Goal: Task Accomplishment & Management: Use online tool/utility

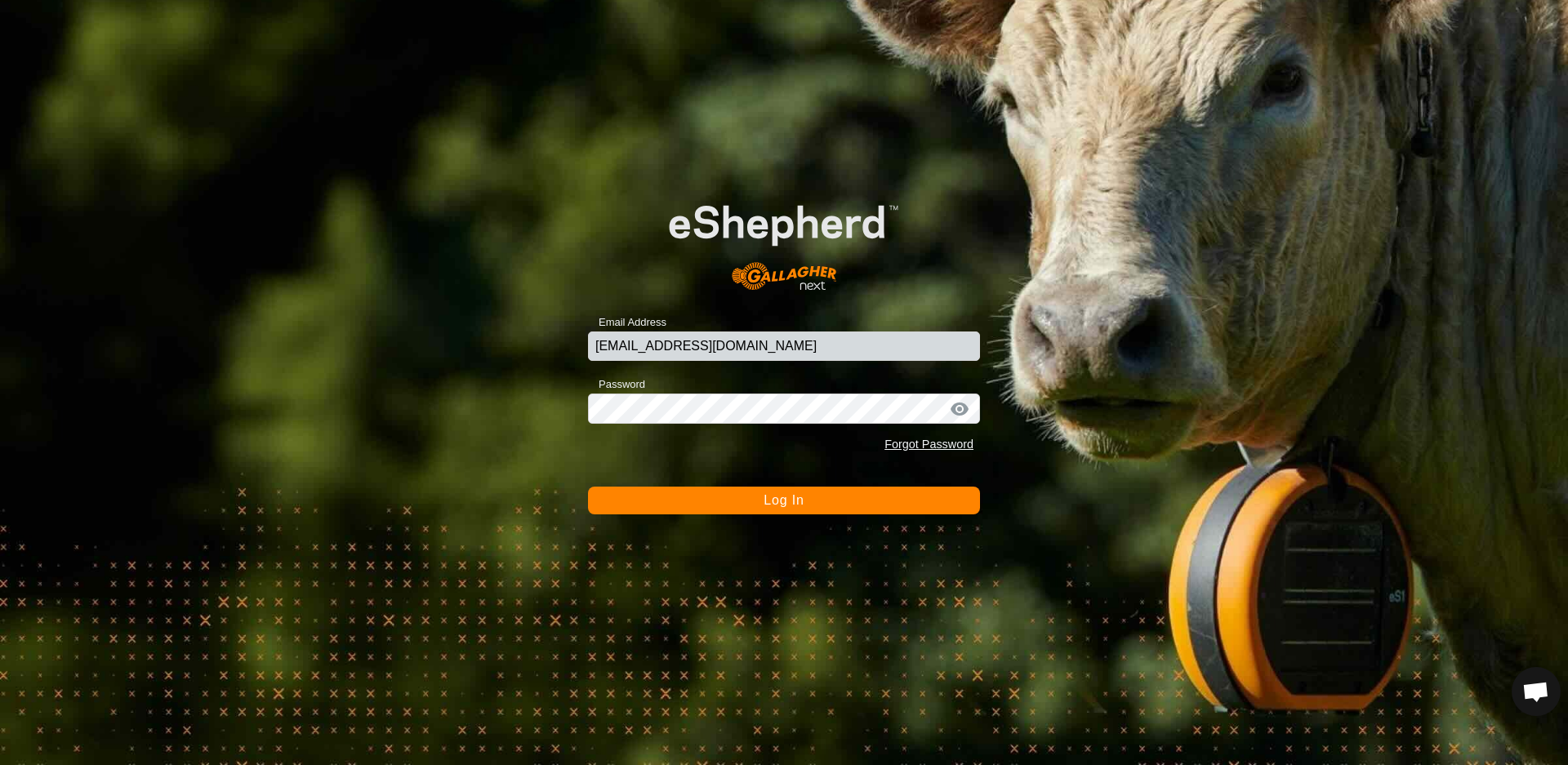
click at [867, 508] on button "Log In" at bounding box center [784, 501] width 392 height 28
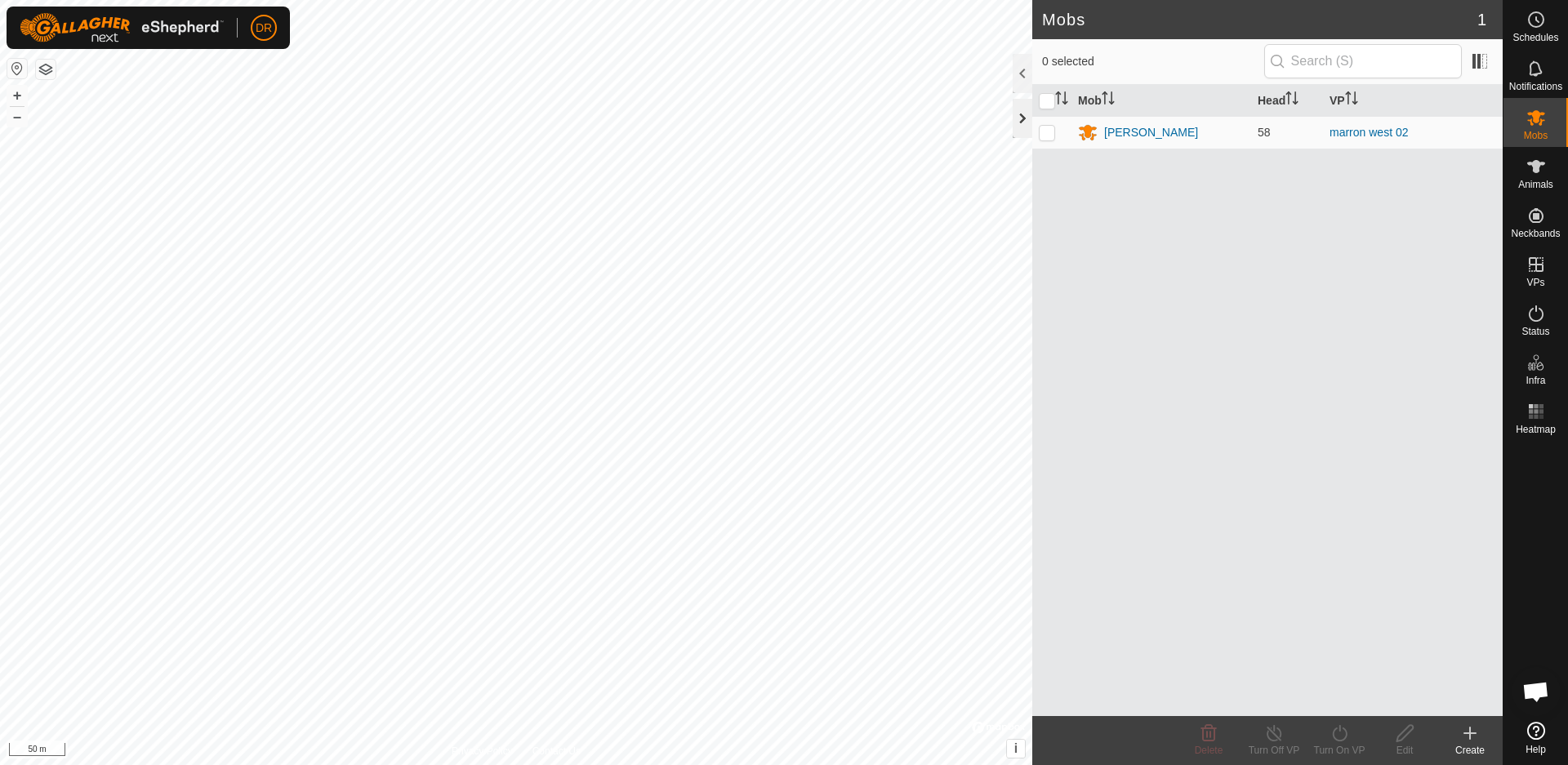
click at [1019, 123] on div at bounding box center [1023, 118] width 20 height 39
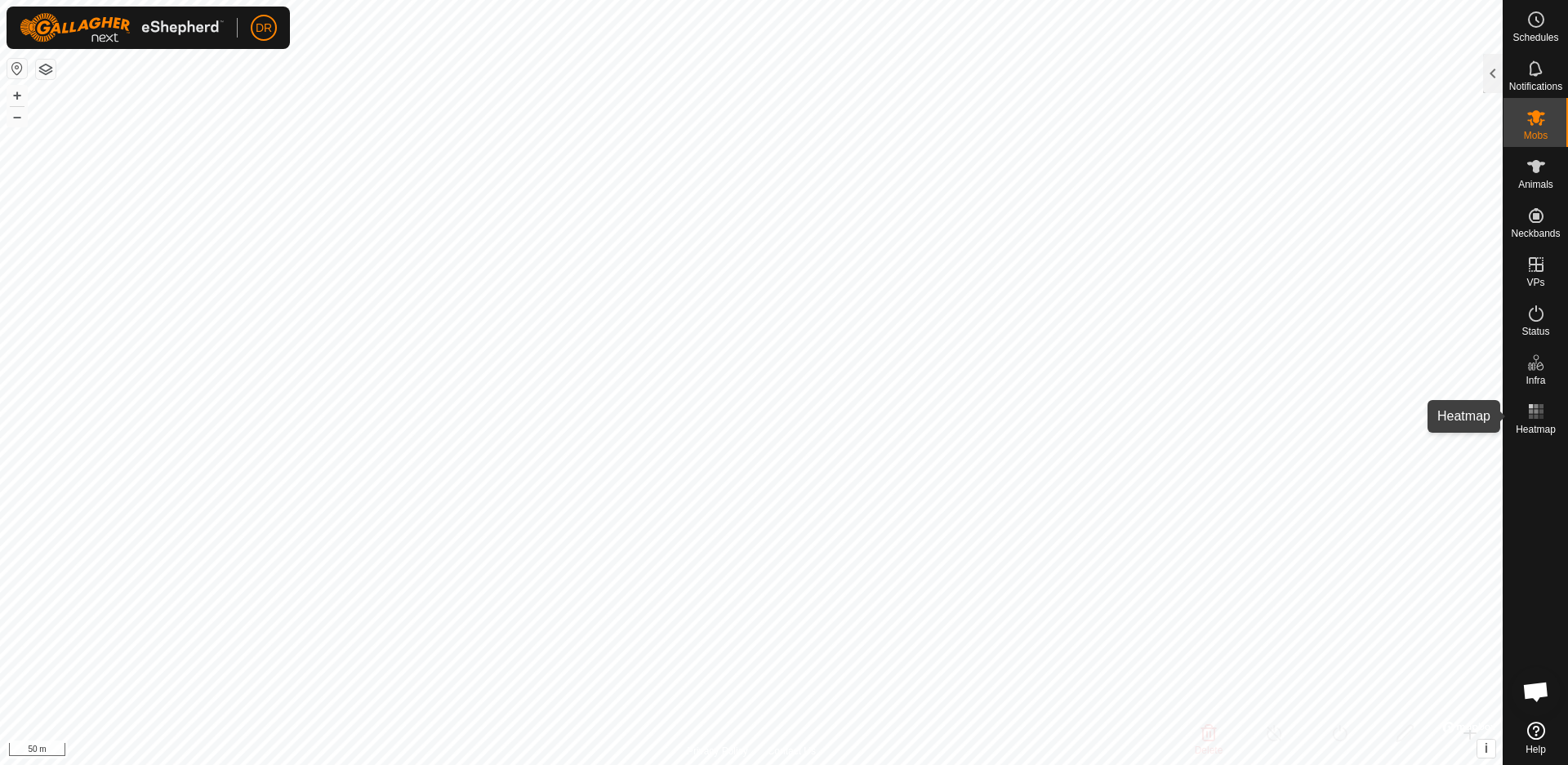
click at [1533, 418] on rect at bounding box center [1531, 417] width 4 height 4
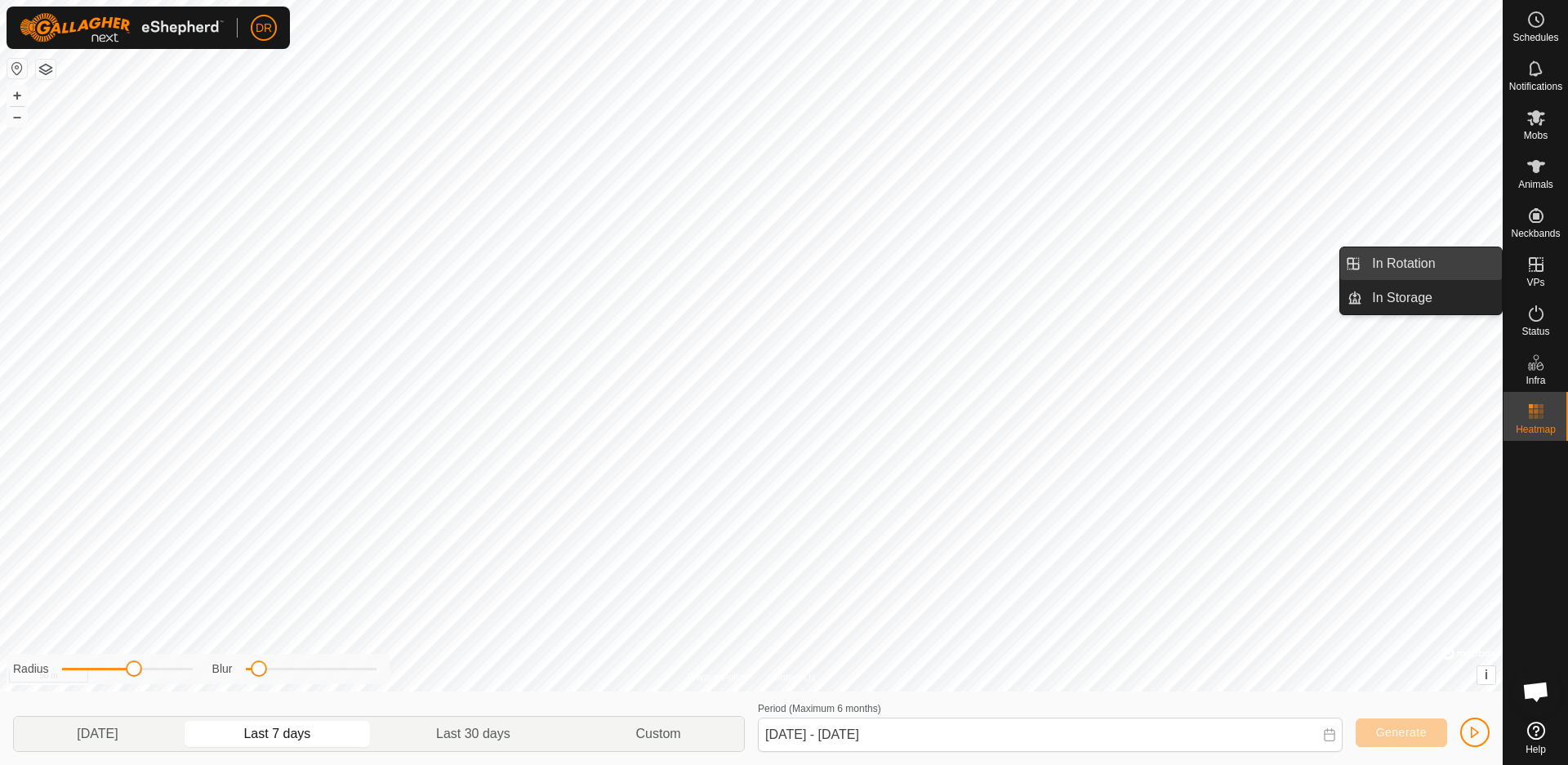
click at [1402, 266] on link "In Rotation" at bounding box center [1432, 264] width 140 height 32
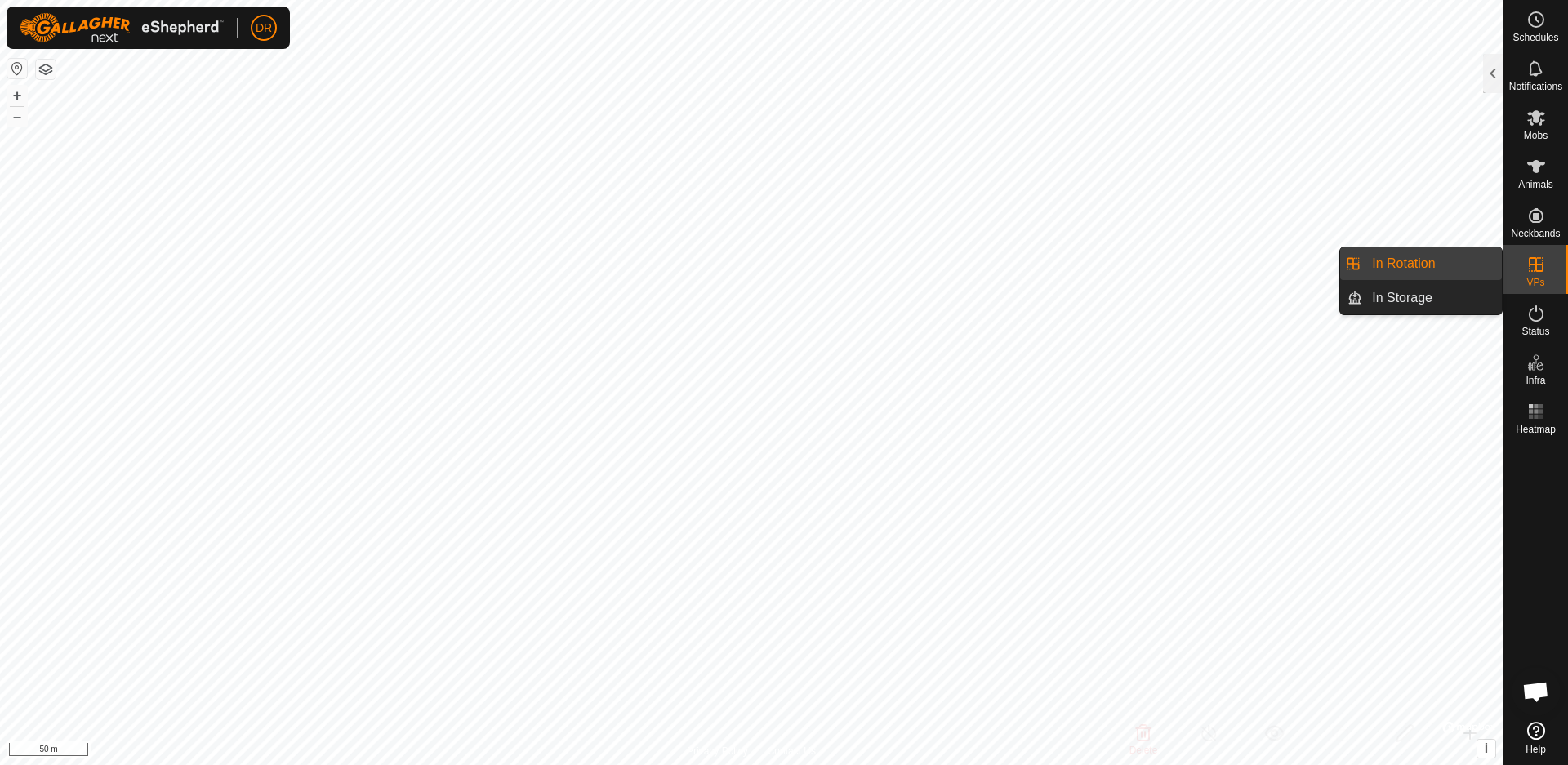
click at [1402, 269] on link "In Rotation" at bounding box center [1432, 264] width 140 height 32
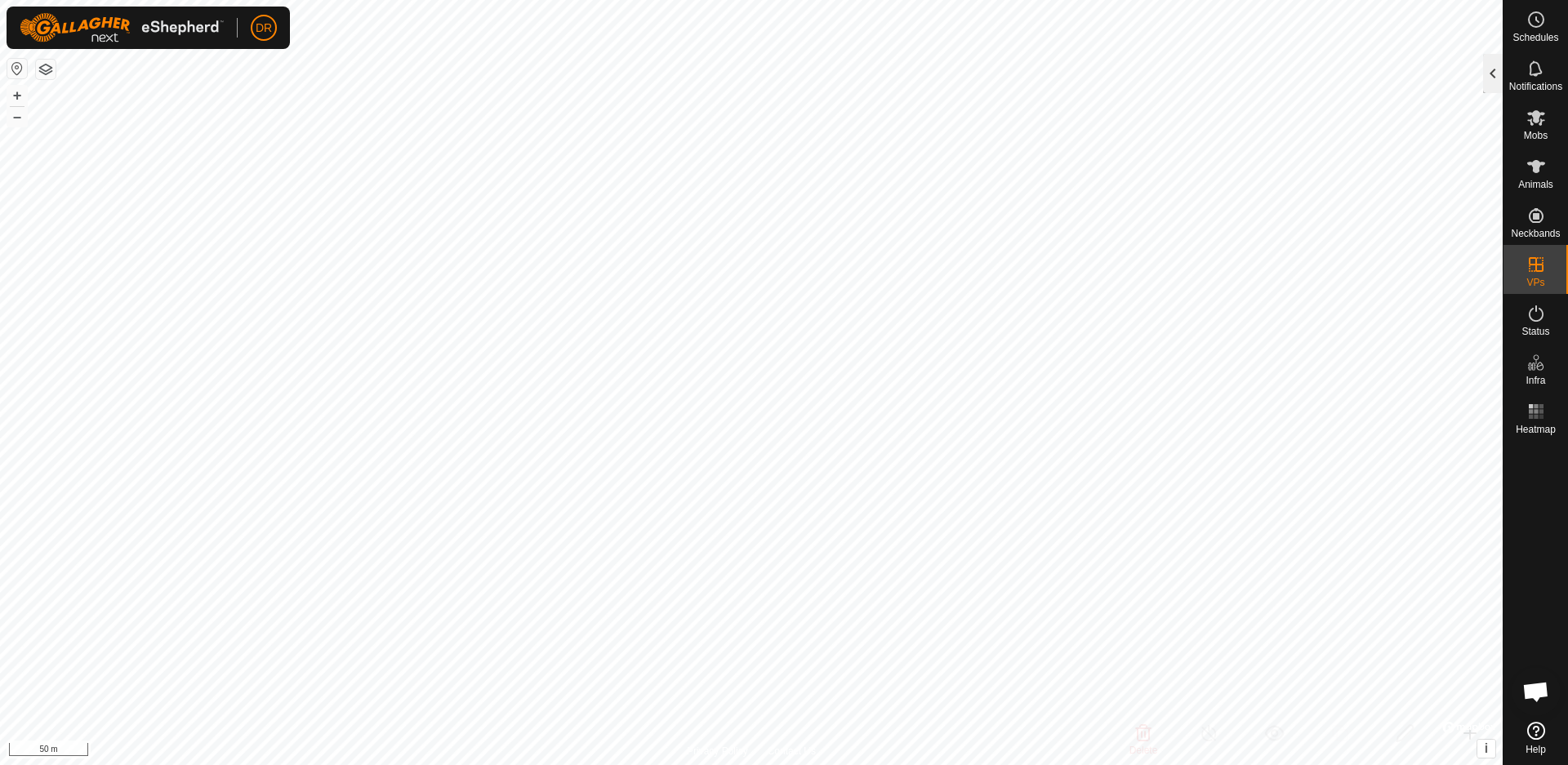
click at [1489, 80] on div at bounding box center [1493, 73] width 20 height 39
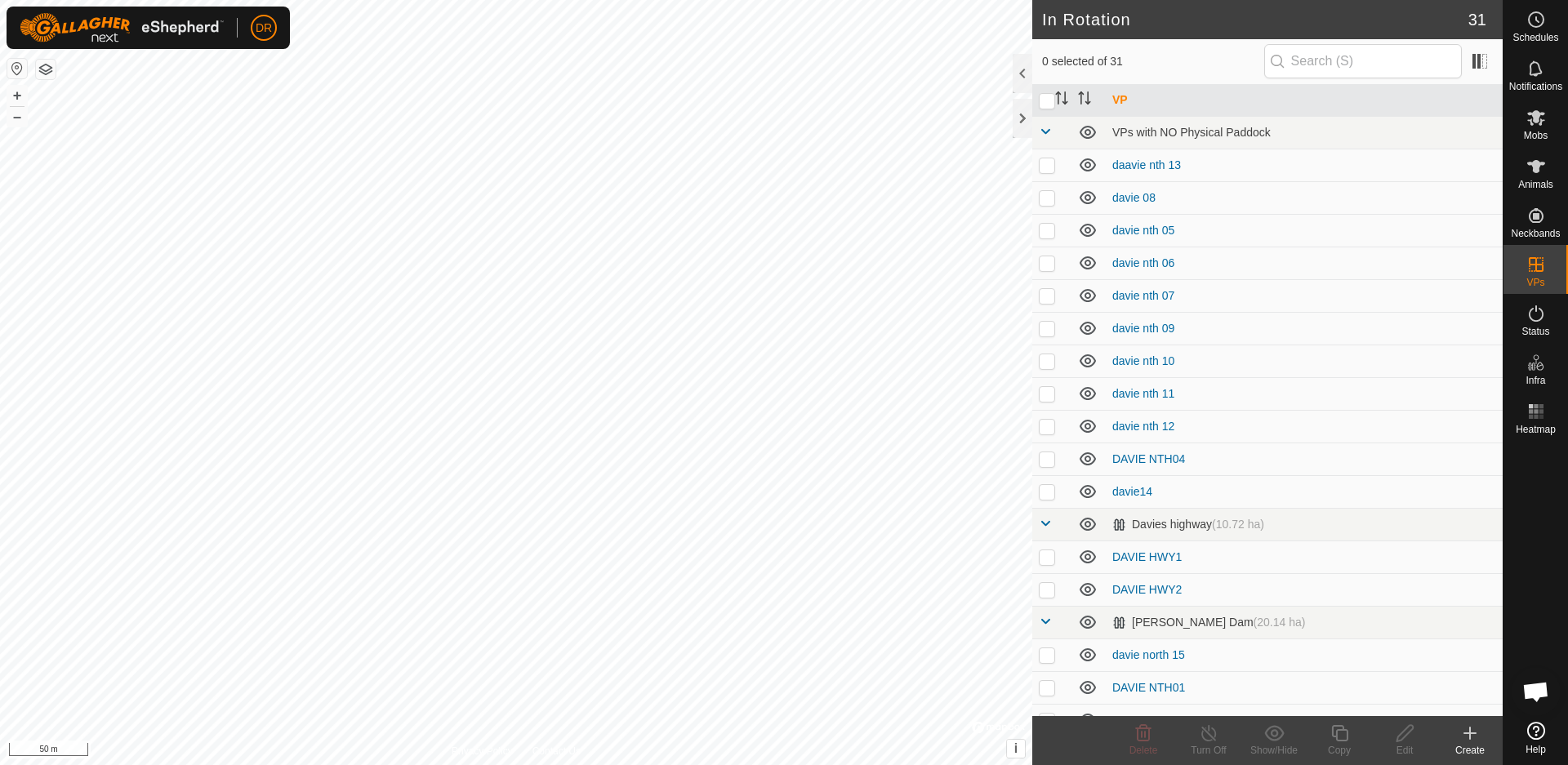
click at [1472, 740] on icon at bounding box center [1470, 734] width 20 height 20
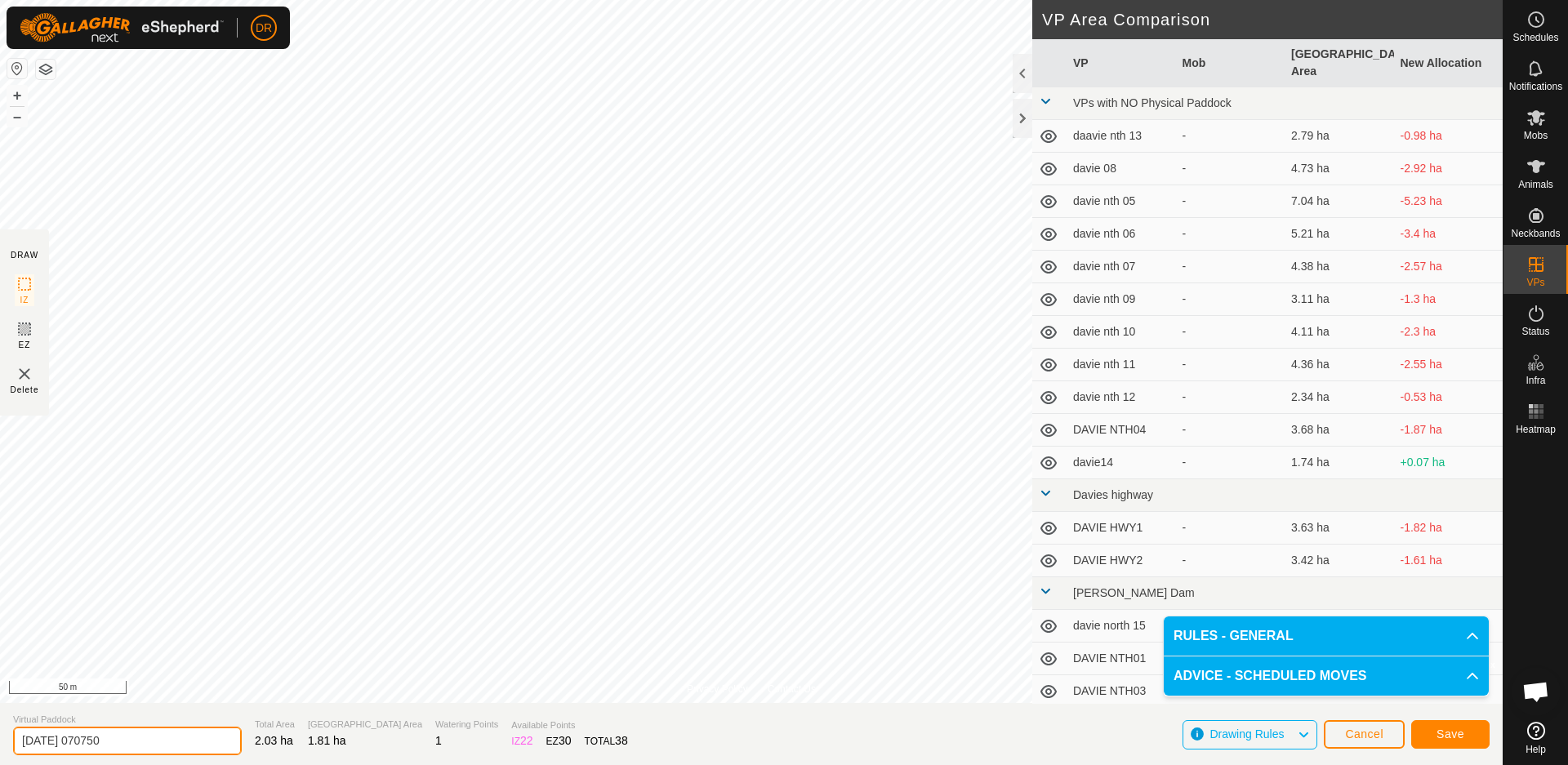
click at [138, 744] on input "[DATE] 070750" at bounding box center [128, 741] width 229 height 28
drag, startPoint x: 131, startPoint y: 743, endPoint x: 7, endPoint y: 737, distance: 124.1
click at [13, 738] on input "[DATE] 070750" at bounding box center [128, 741] width 229 height 28
type input "marron west 03"
click at [1465, 736] on button "Save" at bounding box center [1450, 734] width 79 height 28
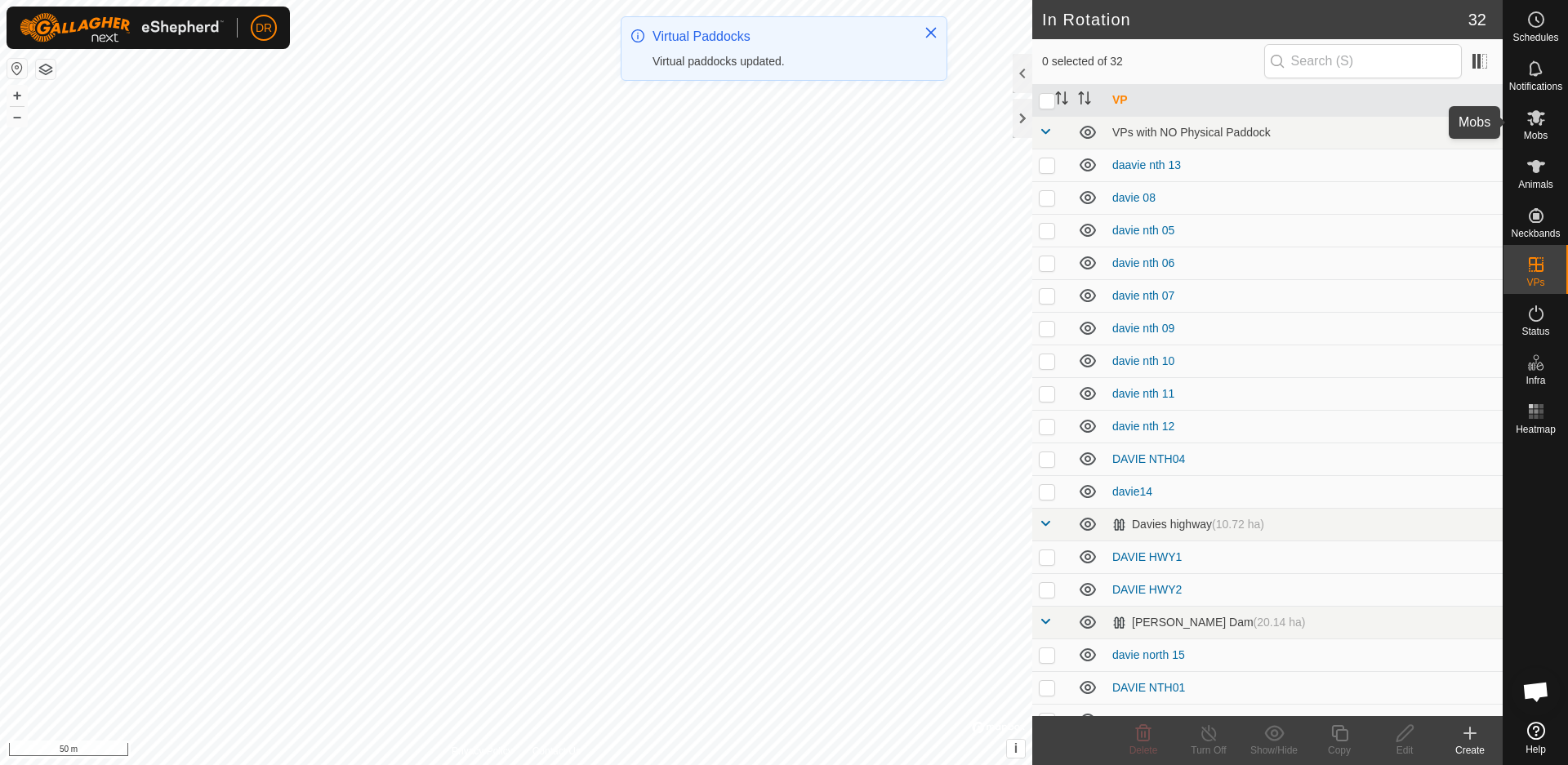
click at [1546, 122] on es-mob-svg-icon at bounding box center [1536, 118] width 29 height 27
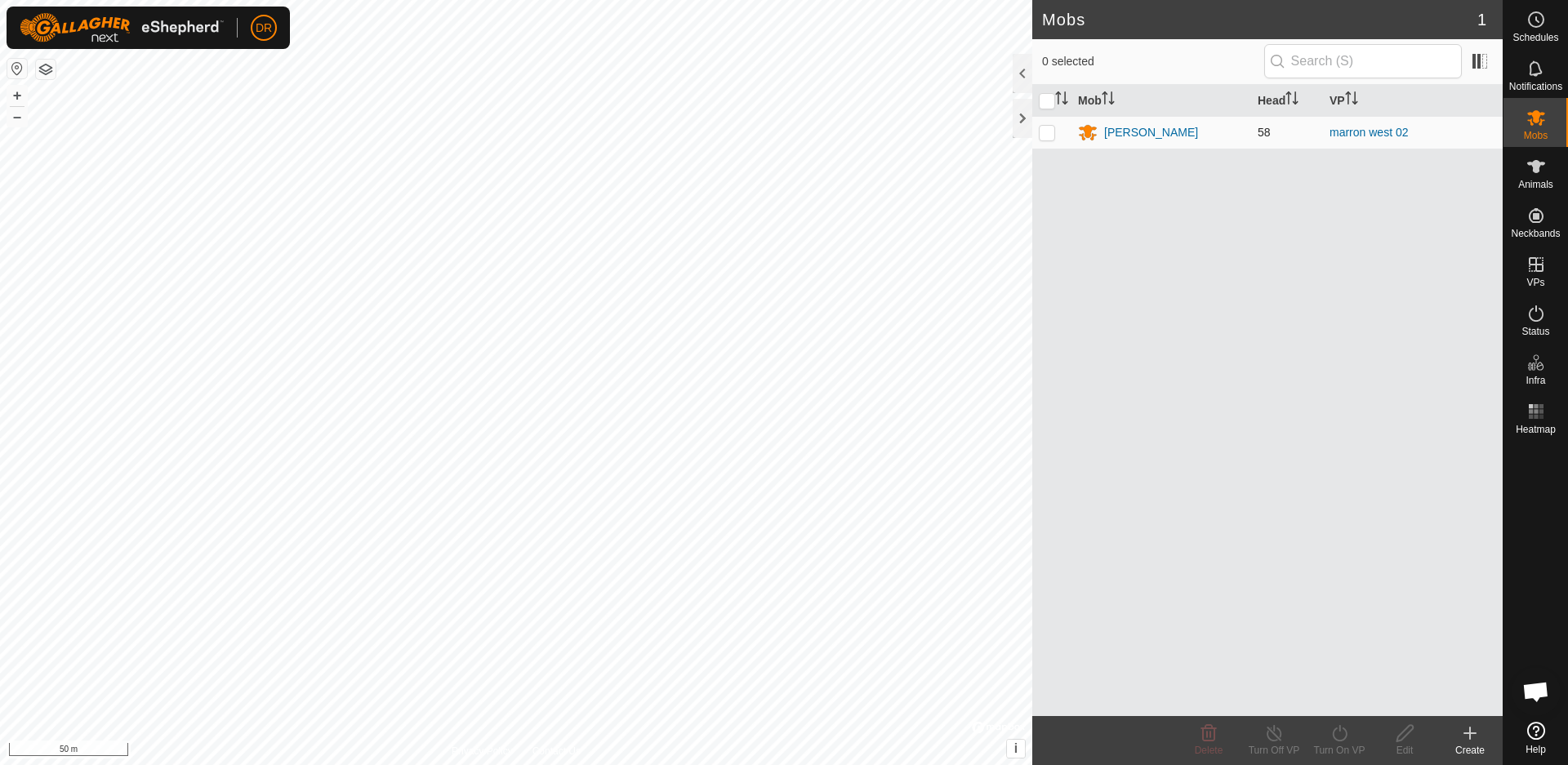
click at [1049, 138] on p-checkbox at bounding box center [1048, 133] width 17 height 13
checkbox input "true"
click at [1338, 735] on icon at bounding box center [1339, 734] width 21 height 20
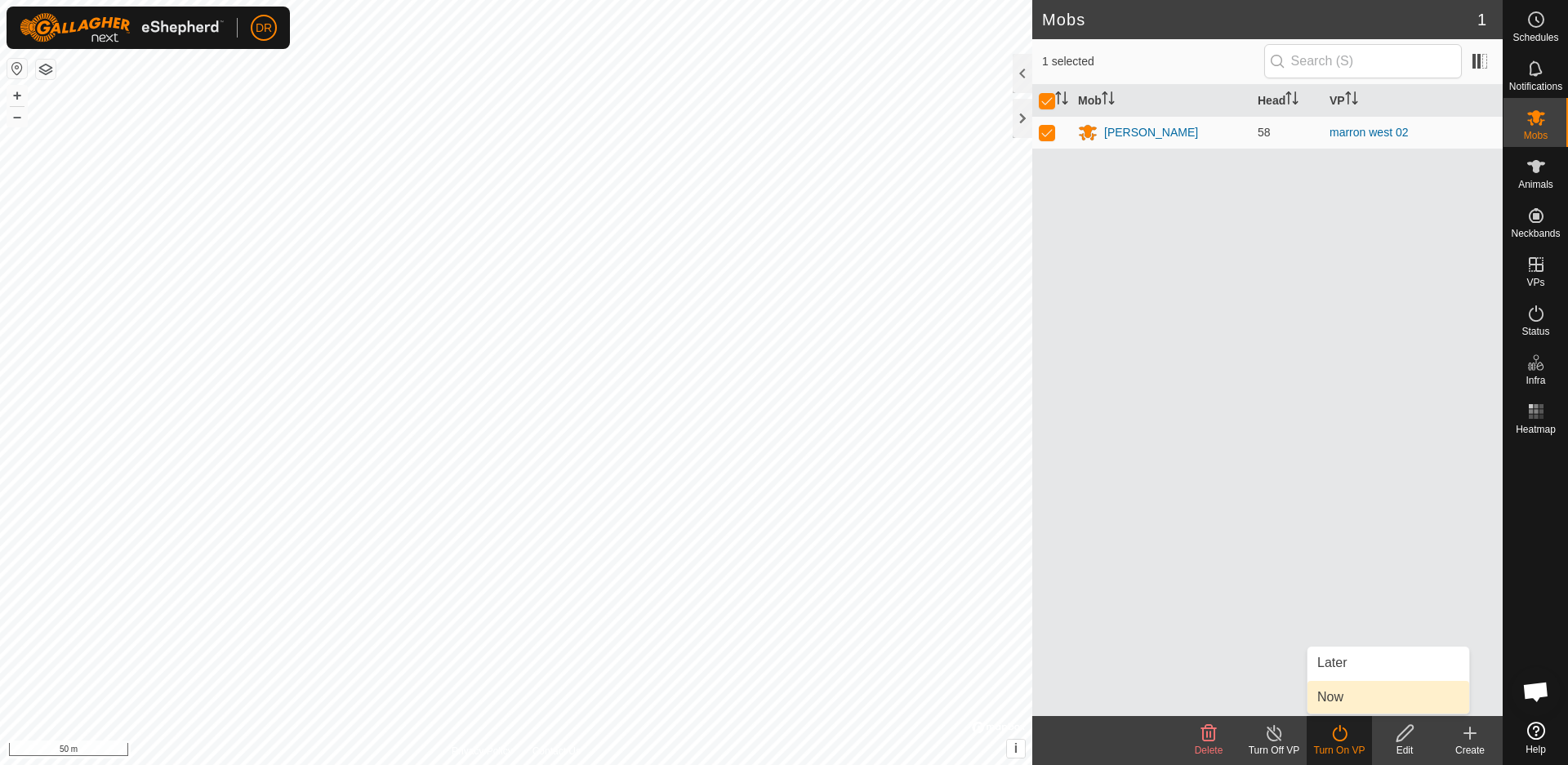
click at [1338, 700] on link "Now" at bounding box center [1388, 697] width 162 height 32
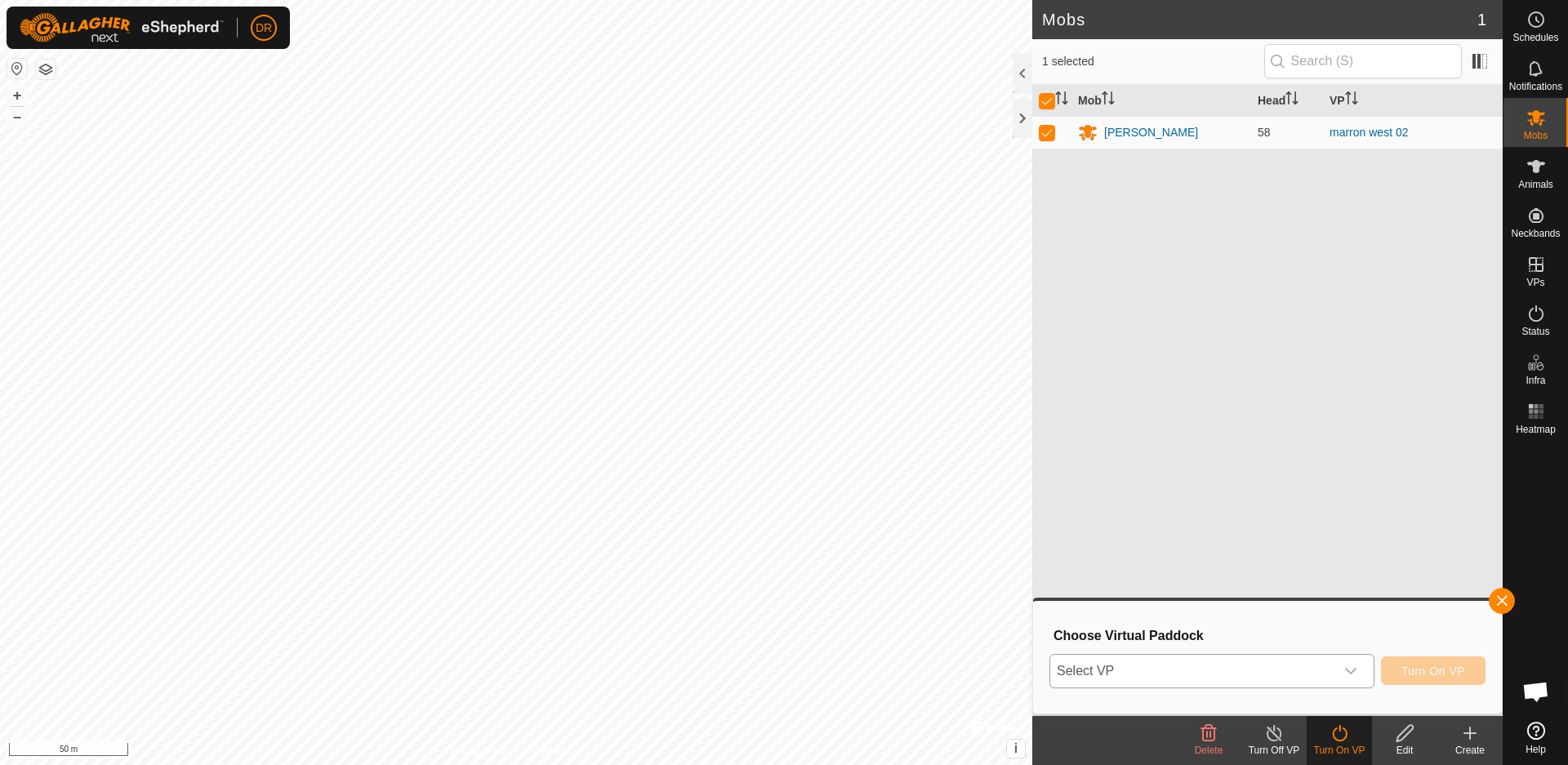
click at [1189, 667] on span "Select VP" at bounding box center [1192, 671] width 284 height 32
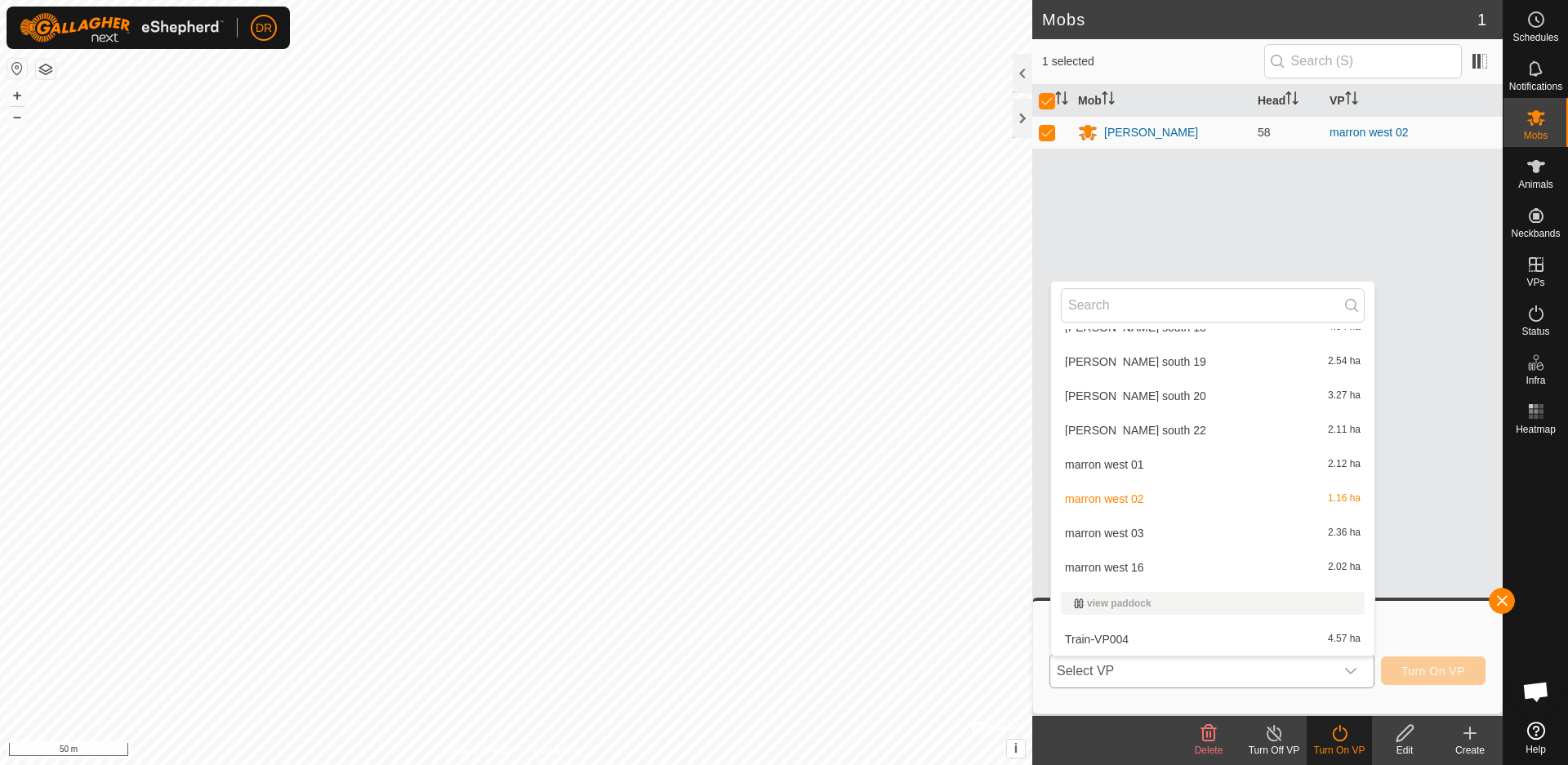
scroll to position [916, 0]
click at [1106, 537] on li "marron west 03 2.36 ha" at bounding box center [1212, 537] width 323 height 32
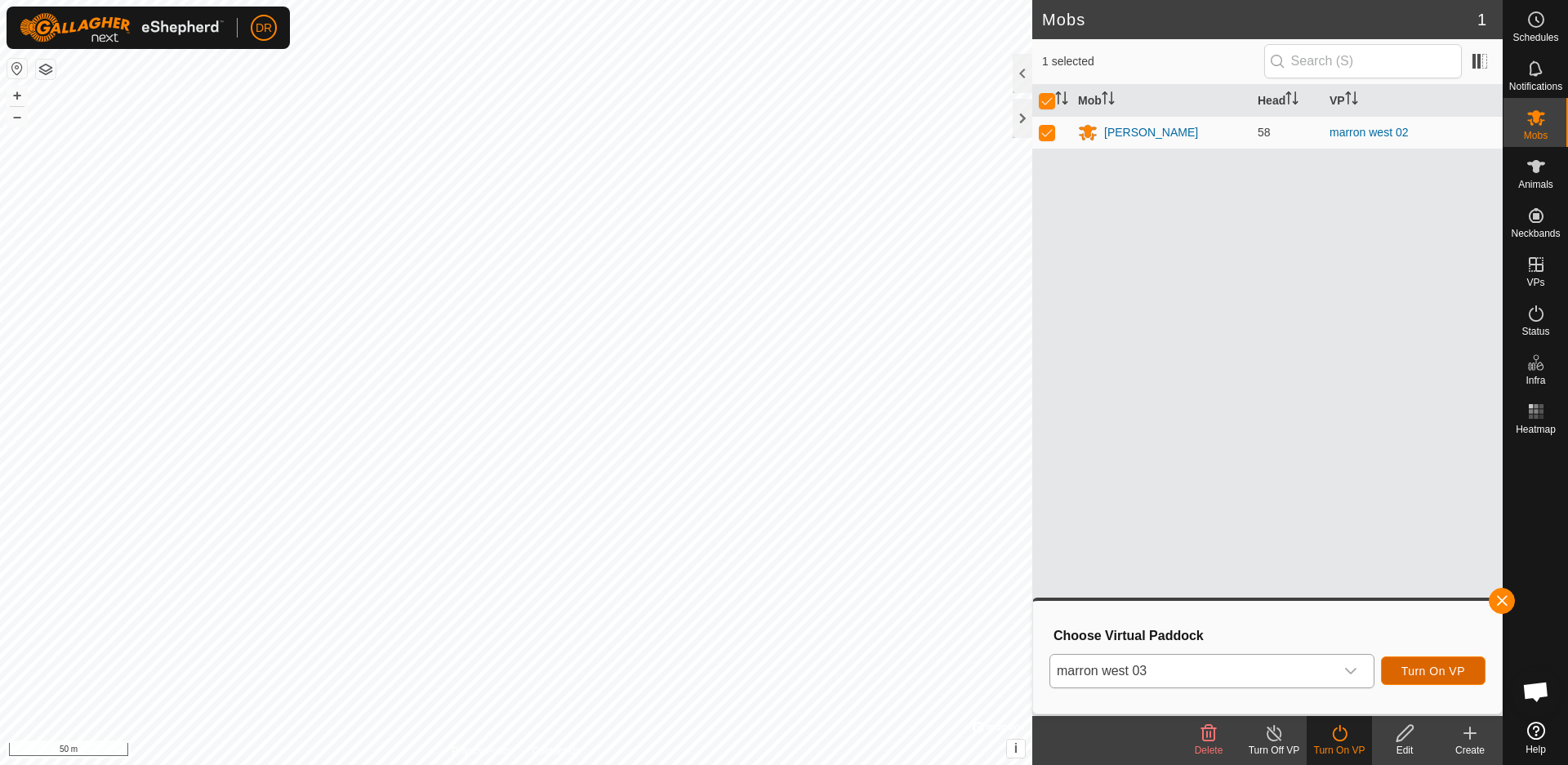
click at [1419, 667] on span "Turn On VP" at bounding box center [1433, 671] width 64 height 13
